Goal: Information Seeking & Learning: Learn about a topic

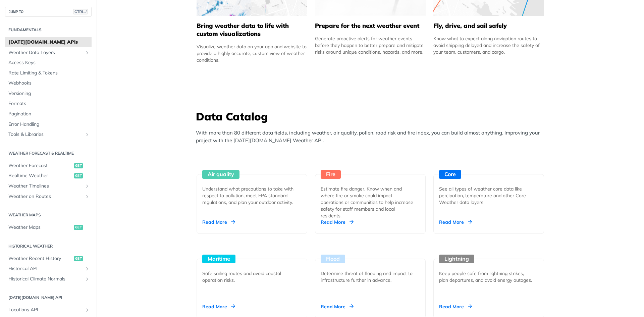
scroll to position [503, 0]
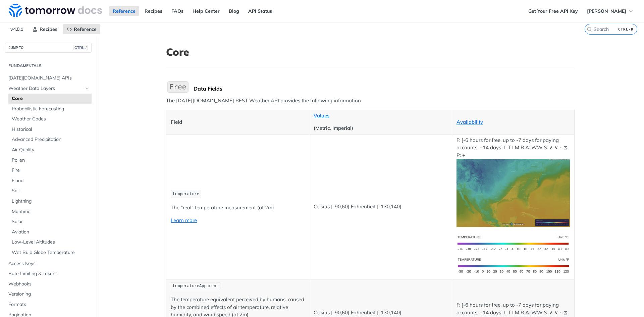
click at [178, 126] on th "Field" at bounding box center [237, 122] width 143 height 24
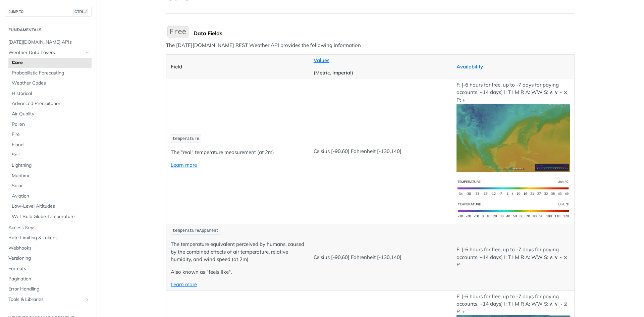
scroll to position [67, 0]
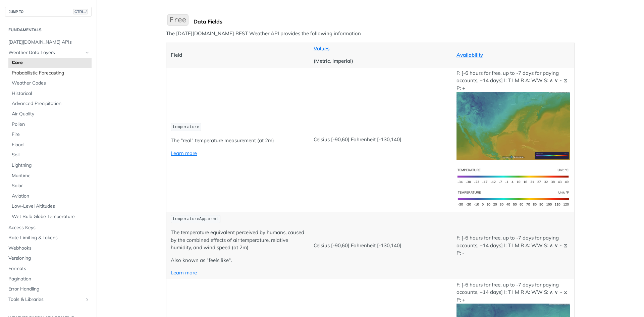
click at [56, 75] on span "Probabilistic Forecasting" at bounding box center [51, 73] width 78 height 7
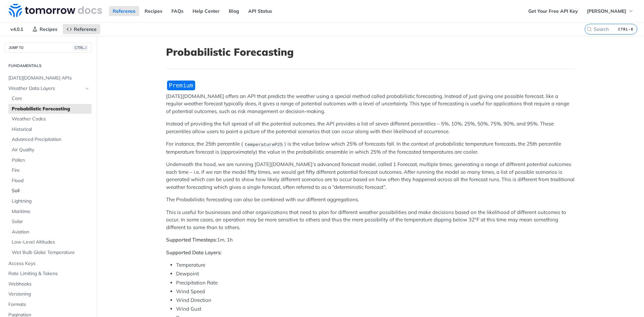
click at [17, 191] on span "Soil" at bounding box center [51, 190] width 78 height 7
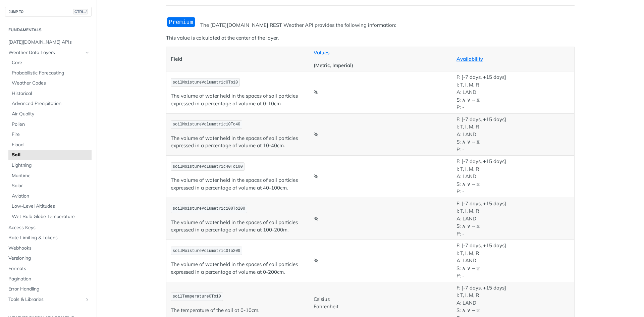
scroll to position [67, 0]
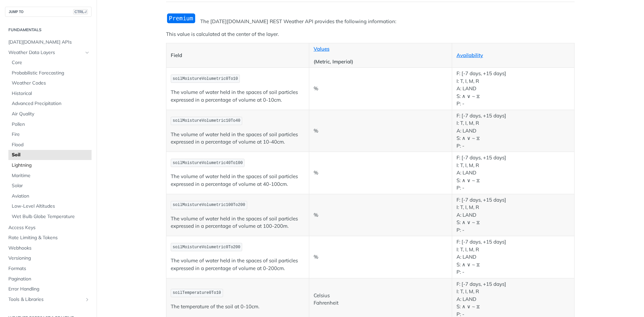
click at [25, 166] on span "Lightning" at bounding box center [51, 165] width 78 height 7
